Goal: Find specific page/section: Locate a particular part of the current website

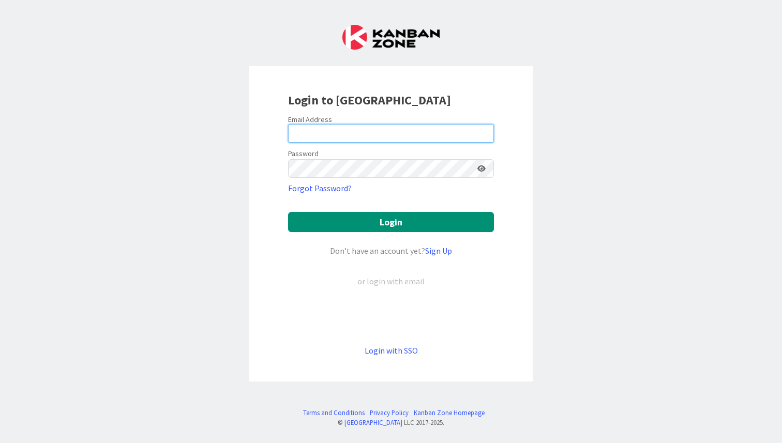
click at [352, 131] on input "email" at bounding box center [391, 133] width 206 height 19
type input "[PERSON_NAME][EMAIL_ADDRESS][PERSON_NAME][PERSON_NAME][DOMAIN_NAME]"
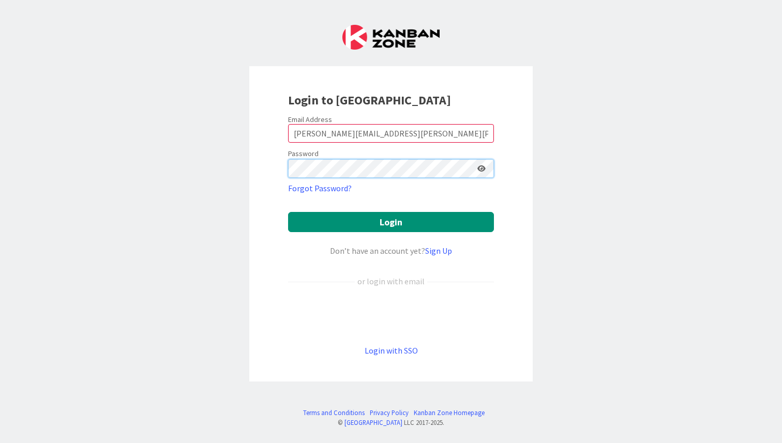
click at [288, 212] on button "Login" at bounding box center [391, 222] width 206 height 20
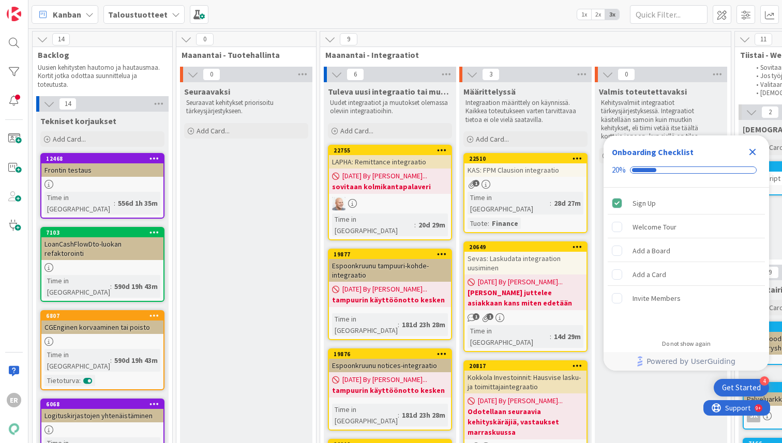
click at [750, 149] on icon "Close Checklist" at bounding box center [752, 152] width 12 height 12
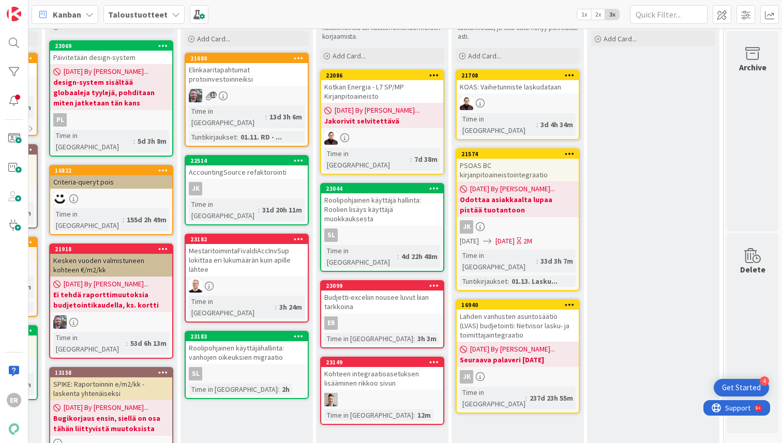
scroll to position [85, 1515]
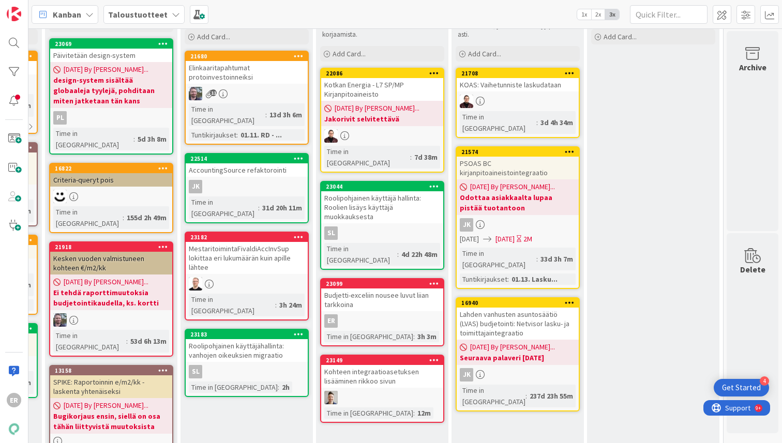
click at [369, 197] on div "Roolipohjainen käyttäjä hallinta: Roolien lisäys käyttäjä muokkauksesta" at bounding box center [382, 207] width 122 height 32
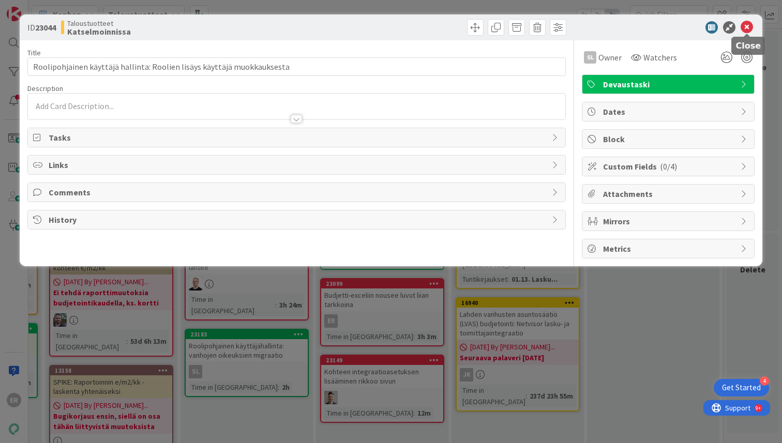
click at [750, 30] on icon at bounding box center [746, 27] width 12 height 12
